Goal: Information Seeking & Learning: Understand process/instructions

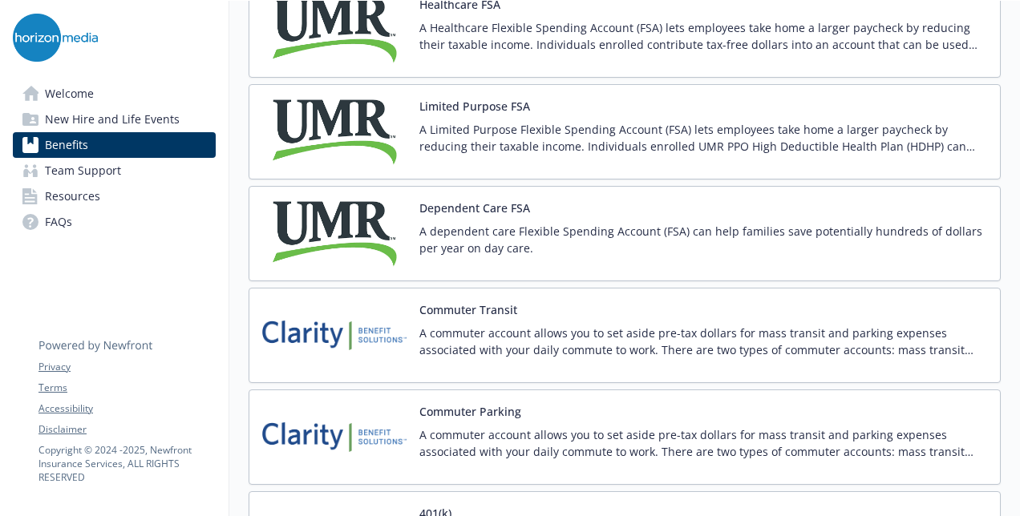
scroll to position [2566, 0]
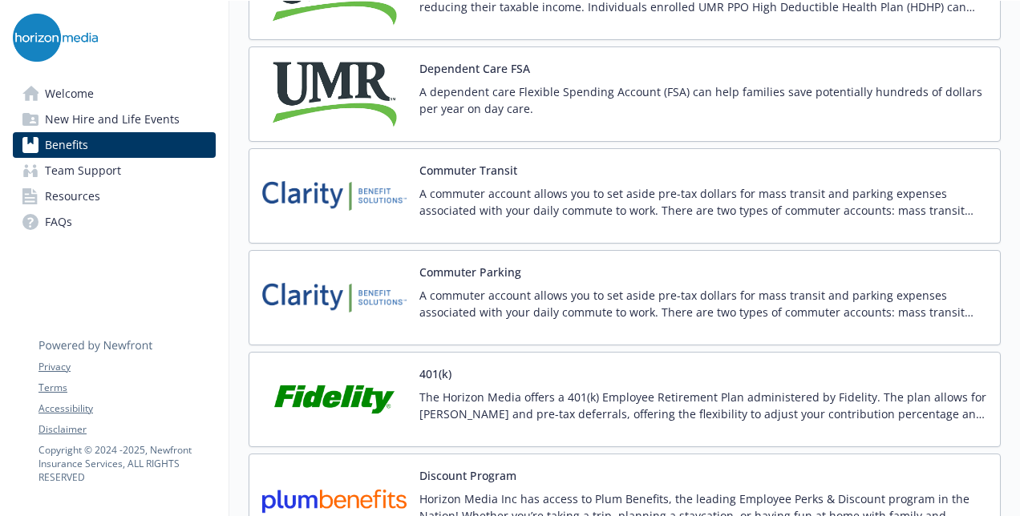
click at [489, 162] on button "Commuter Transit" at bounding box center [468, 170] width 98 height 17
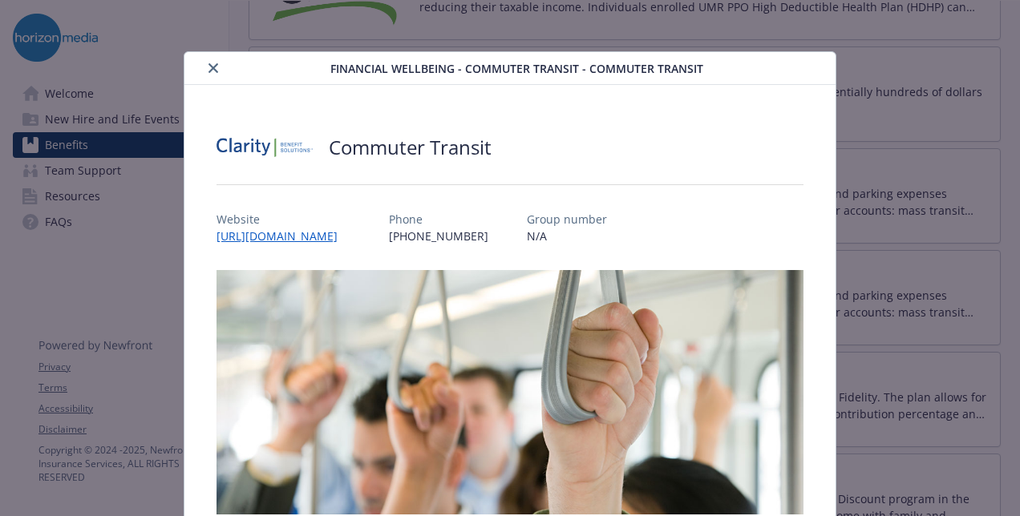
scroll to position [48, 0]
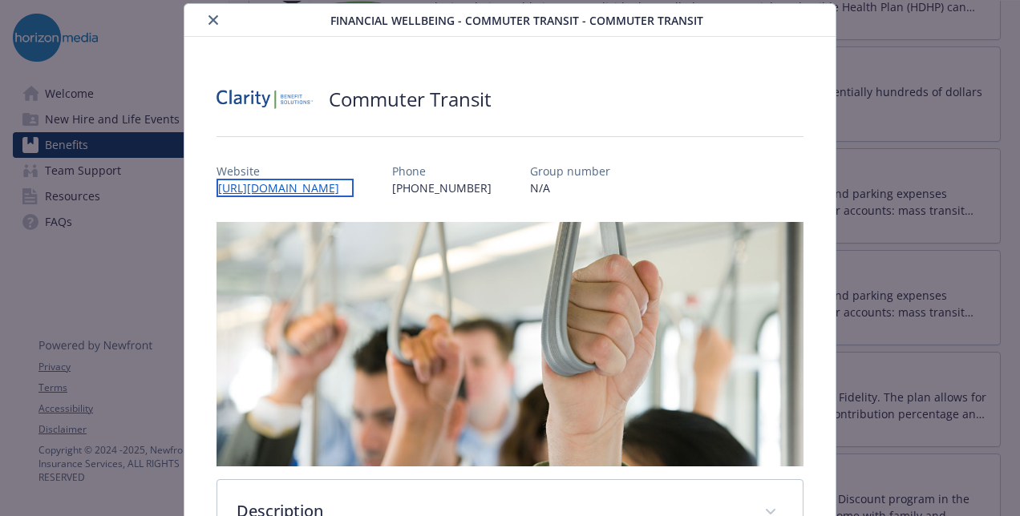
click at [354, 186] on link "[URL][DOMAIN_NAME]" at bounding box center [285, 188] width 137 height 18
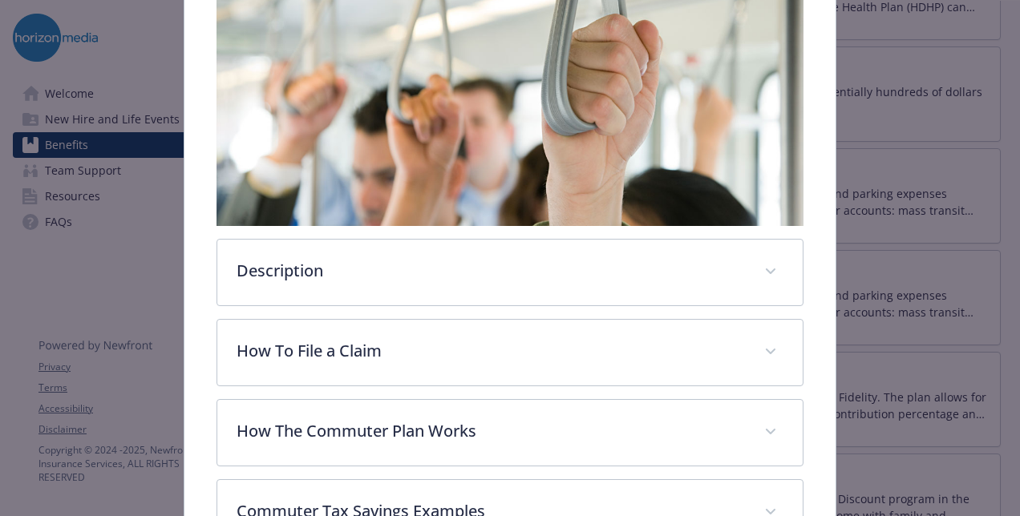
scroll to position [369, 0]
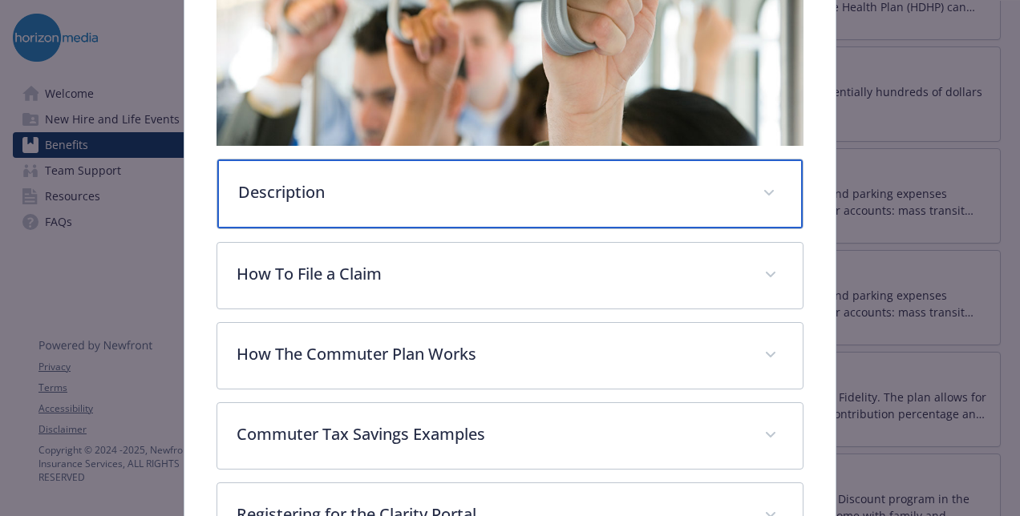
click at [351, 207] on div "Description" at bounding box center [509, 194] width 585 height 69
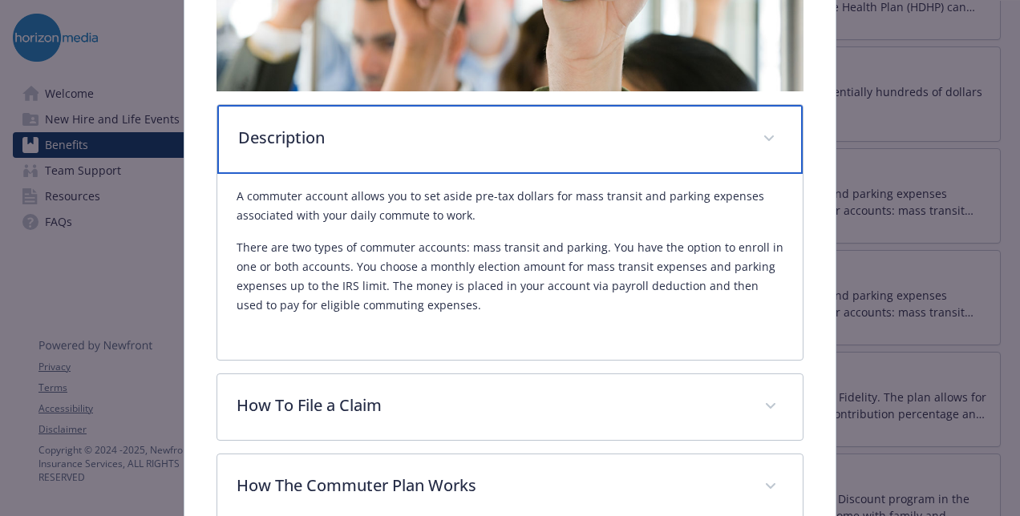
scroll to position [449, 0]
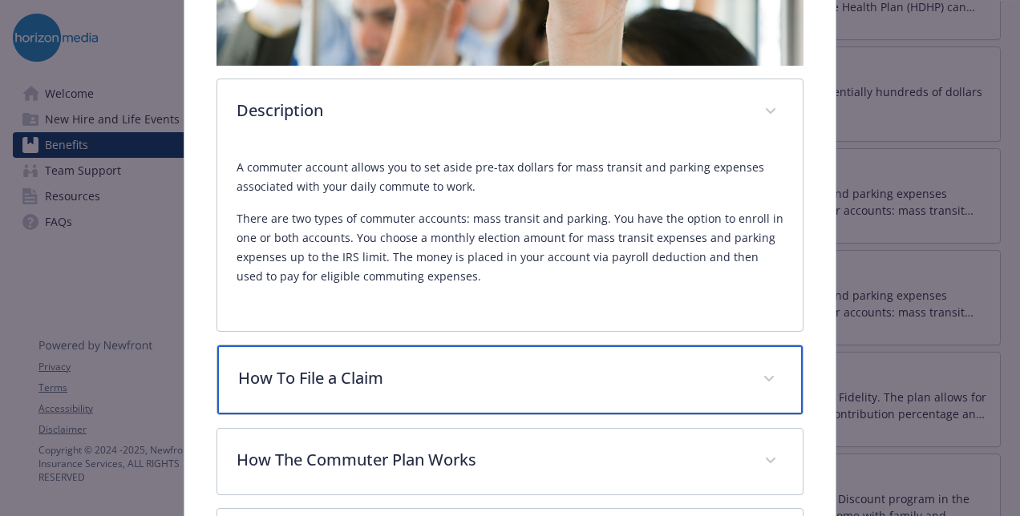
click at [338, 377] on p "How To File a Claim" at bounding box center [490, 378] width 505 height 24
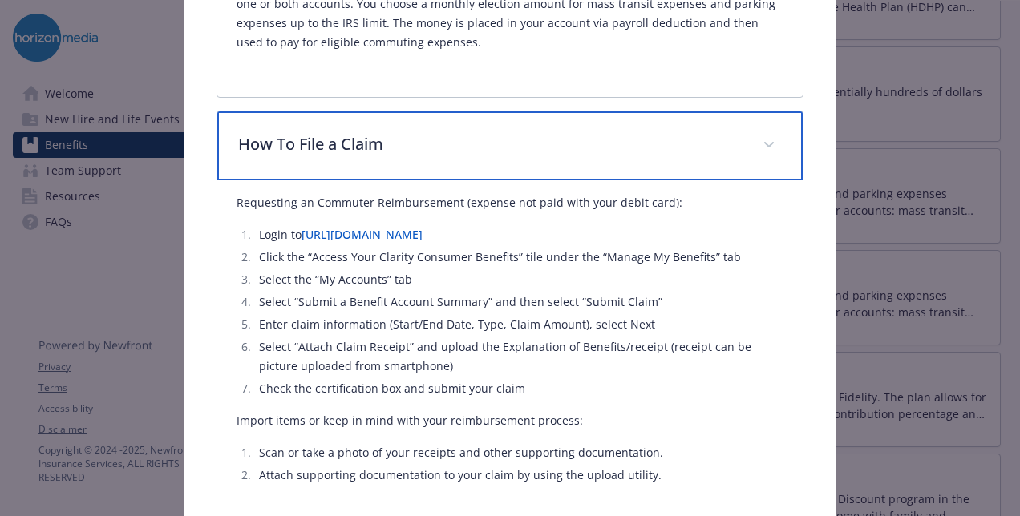
scroll to position [770, 0]
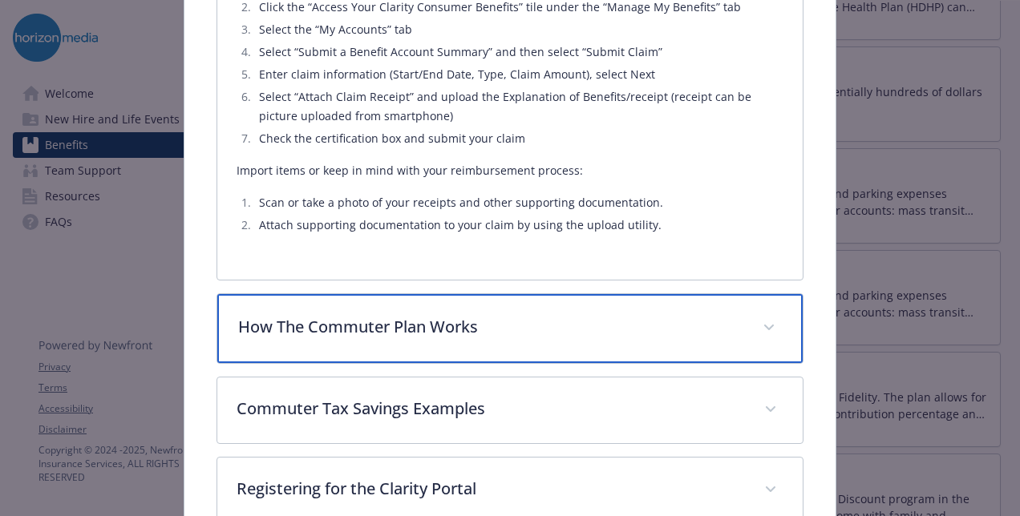
click at [394, 342] on div "How The Commuter Plan Works" at bounding box center [509, 328] width 585 height 69
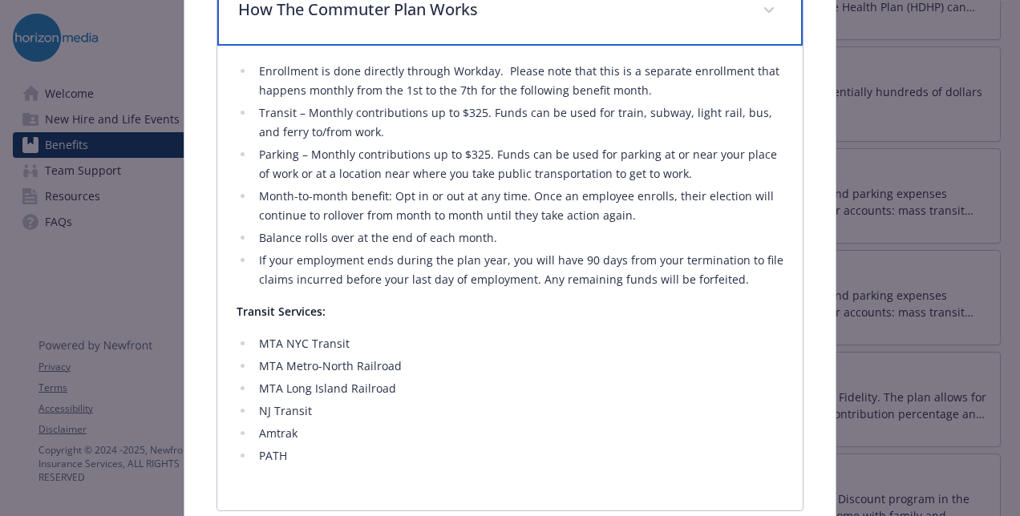
scroll to position [1408, 0]
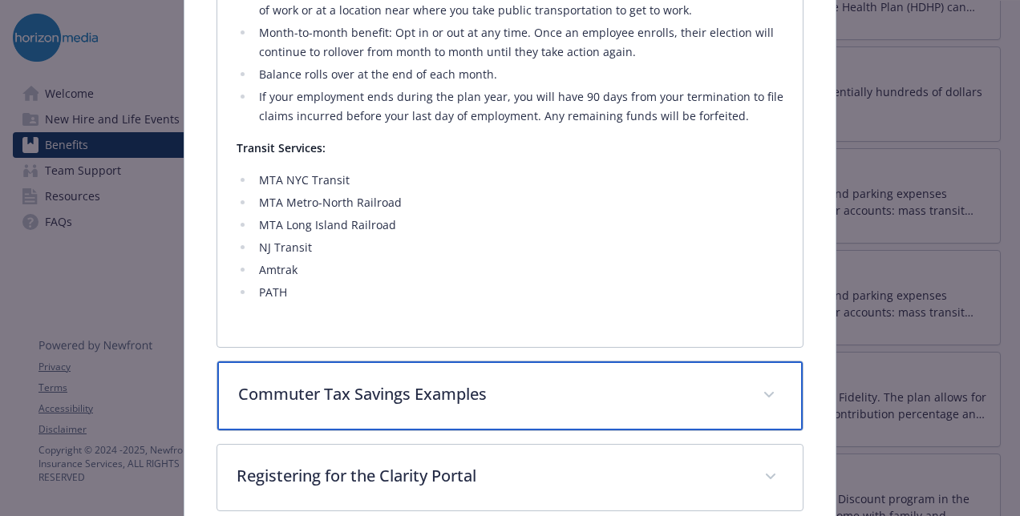
click at [502, 411] on div "Commuter Tax Savings Examples" at bounding box center [509, 396] width 585 height 69
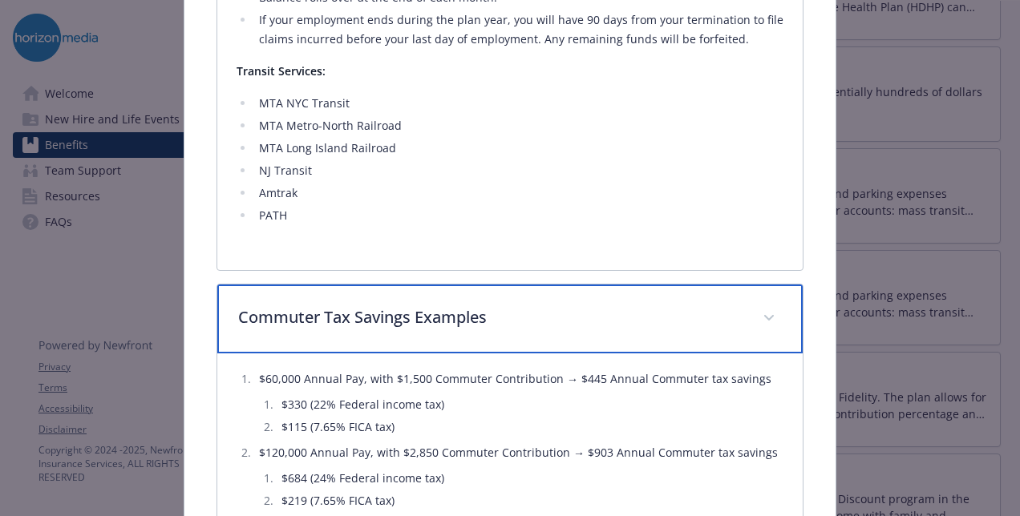
scroll to position [1565, 0]
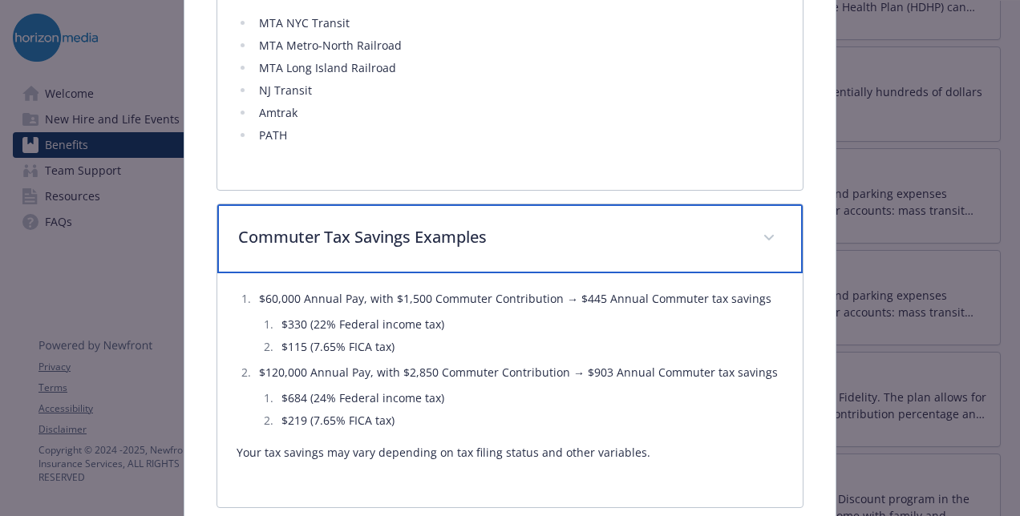
click at [533, 246] on div "Commuter Tax Savings Examples" at bounding box center [509, 238] width 585 height 69
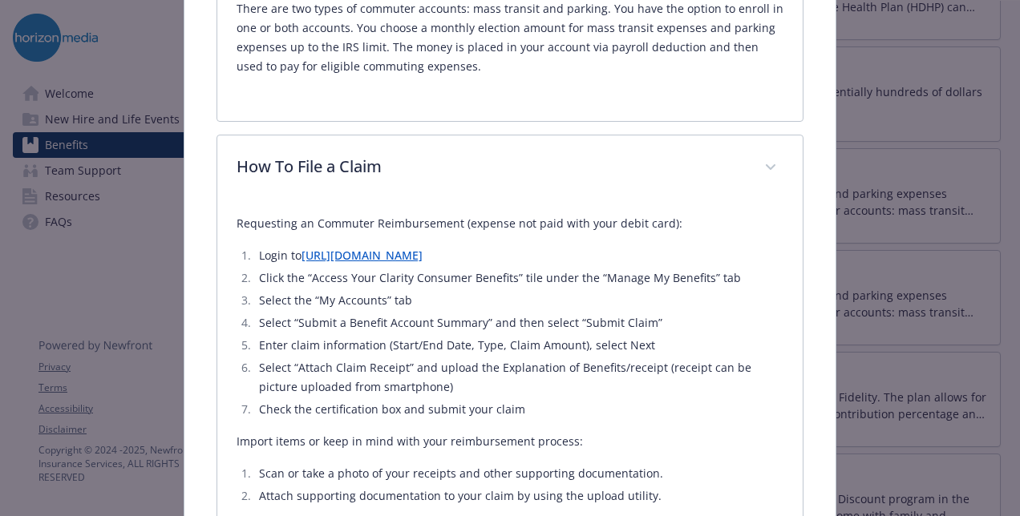
scroll to position [603, 0]
